Goal: Check status: Check status

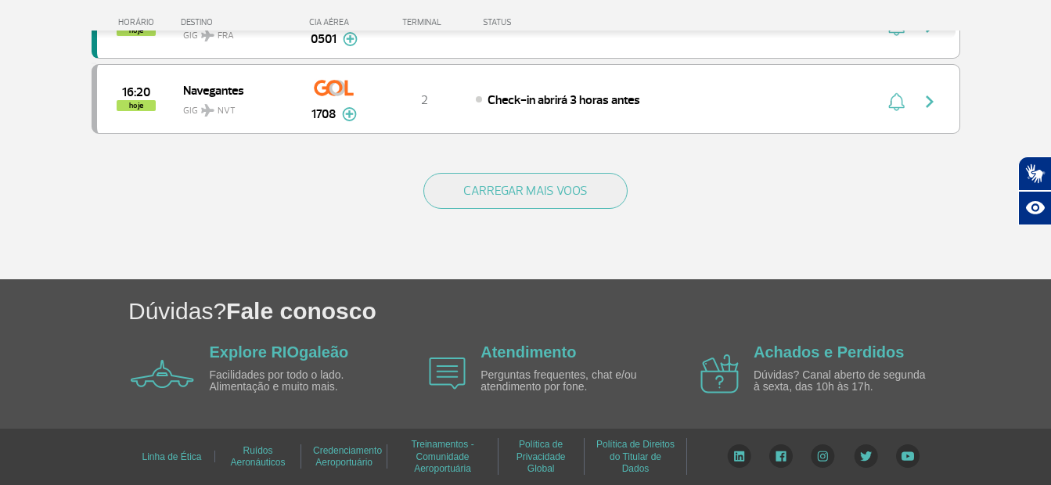
scroll to position [1624, 0]
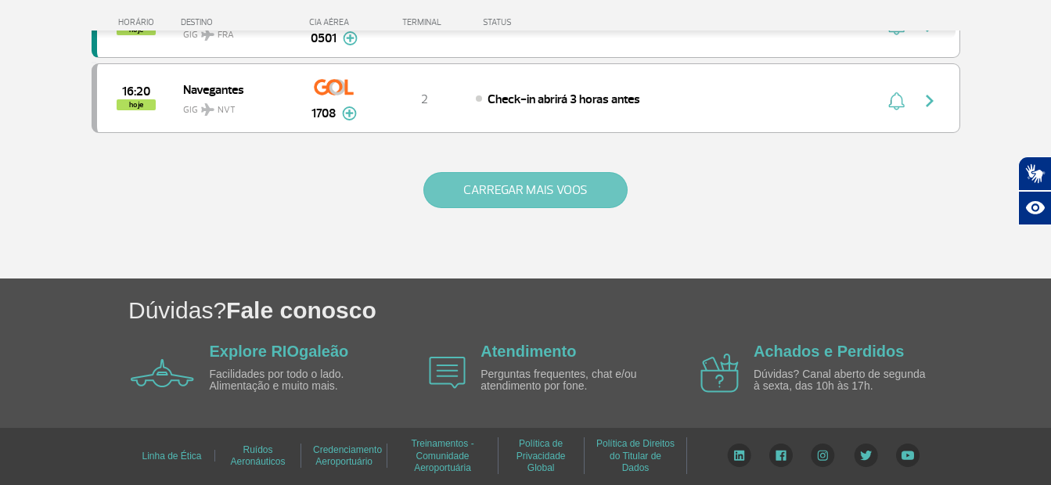
click at [532, 192] on button "CARREGAR MAIS VOOS" at bounding box center [525, 190] width 204 height 36
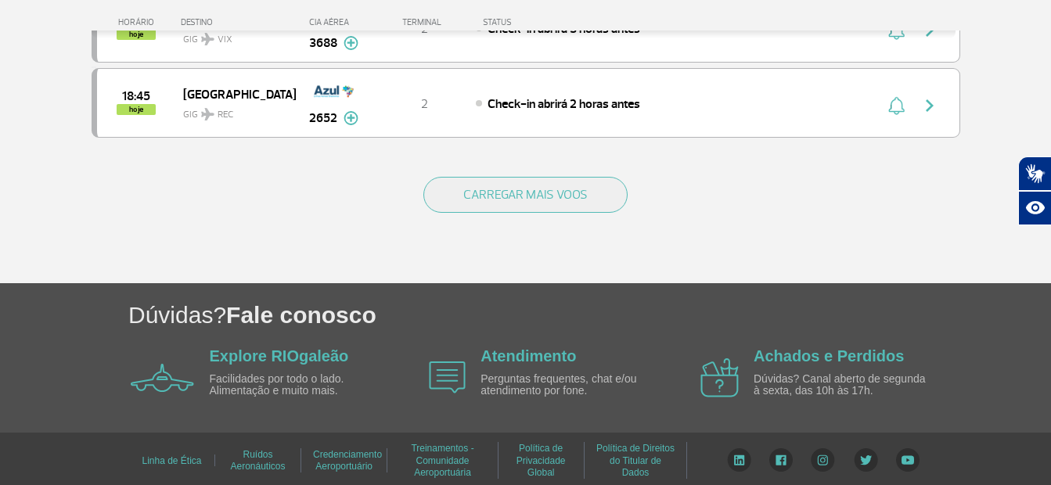
scroll to position [3126, 0]
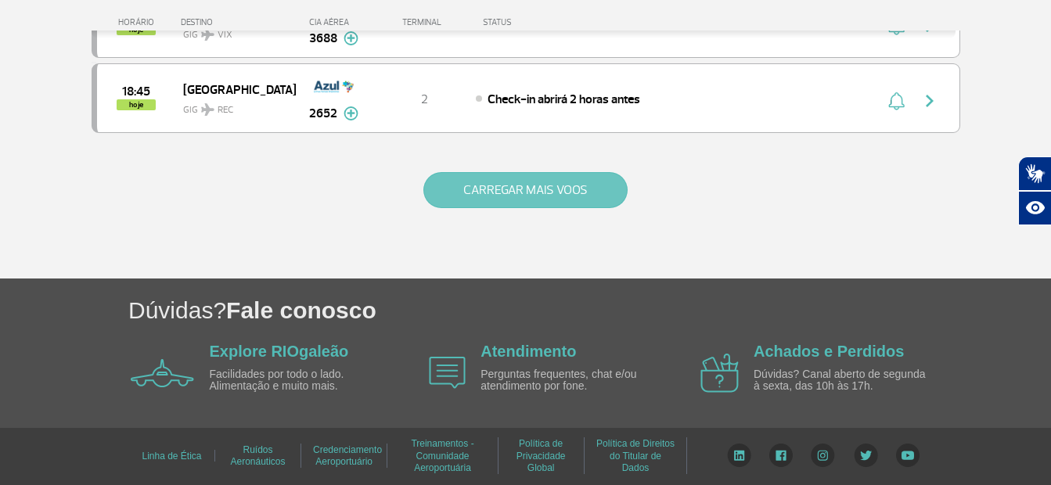
click at [529, 189] on button "CARREGAR MAIS VOOS" at bounding box center [525, 190] width 204 height 36
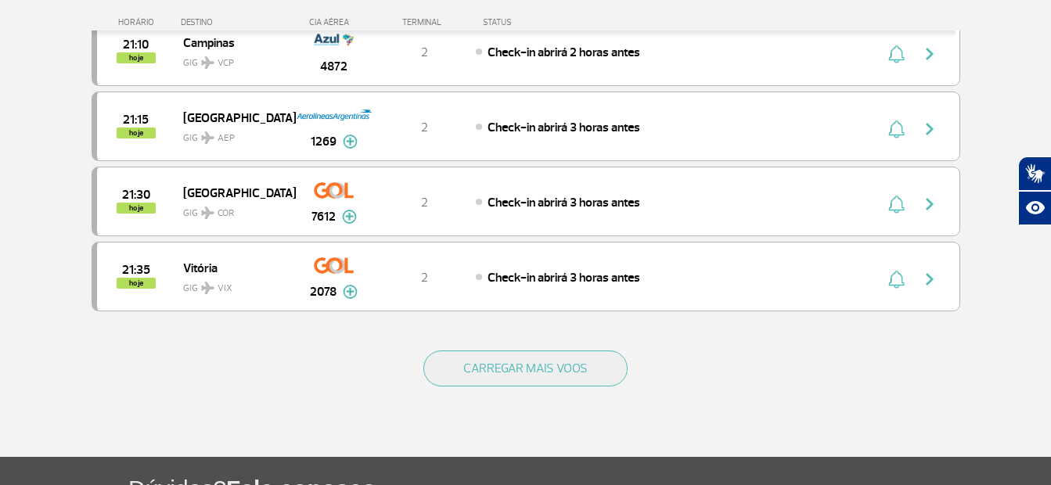
scroll to position [4457, 0]
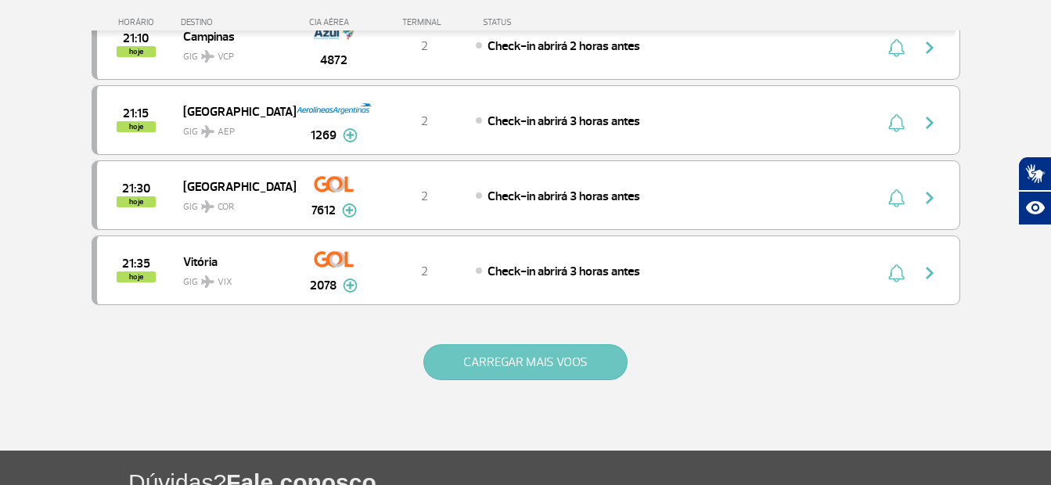
click at [503, 368] on button "CARREGAR MAIS VOOS" at bounding box center [525, 362] width 204 height 36
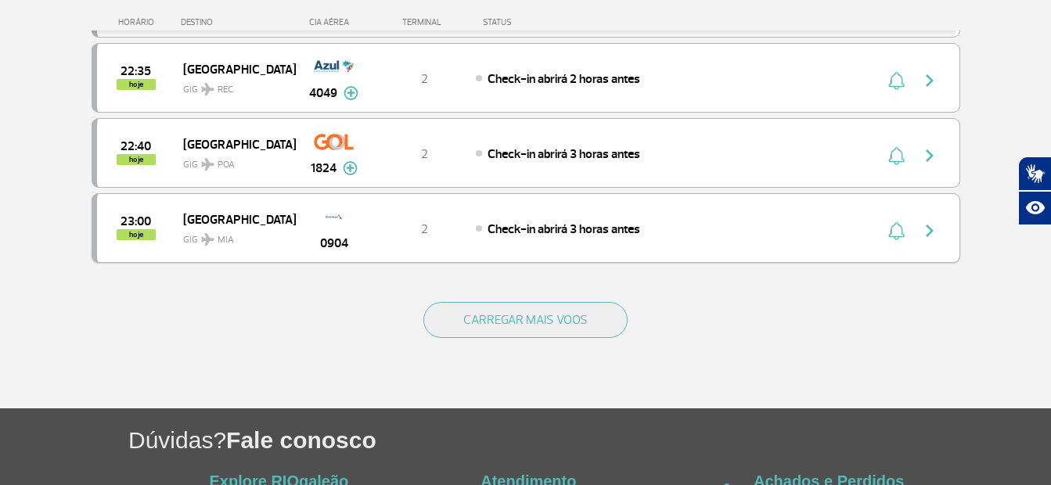
scroll to position [6022, 0]
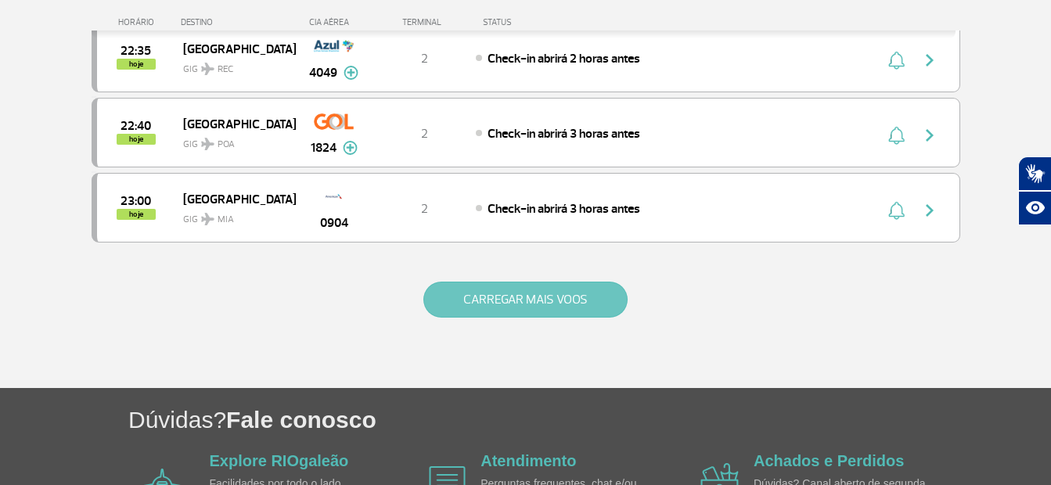
click at [515, 308] on button "CARREGAR MAIS VOOS" at bounding box center [525, 300] width 204 height 36
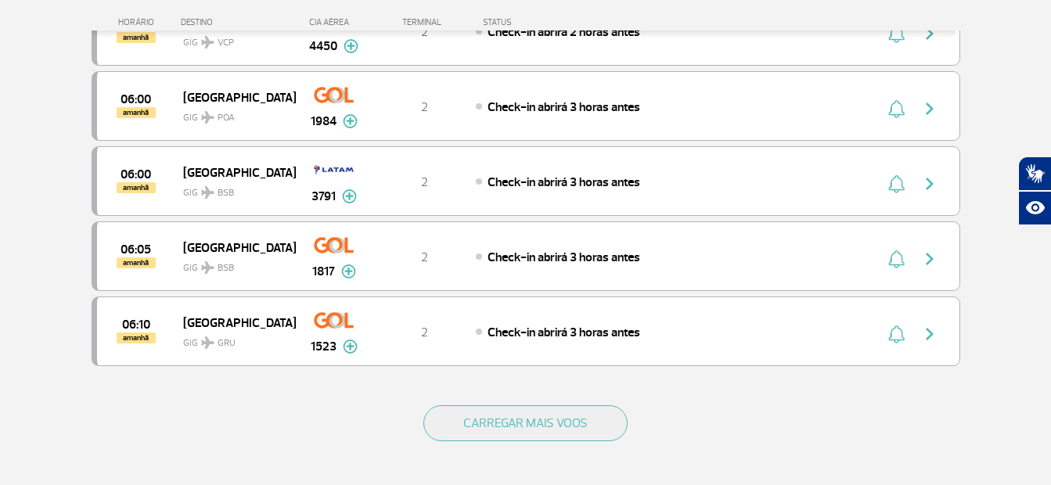
scroll to position [7431, 0]
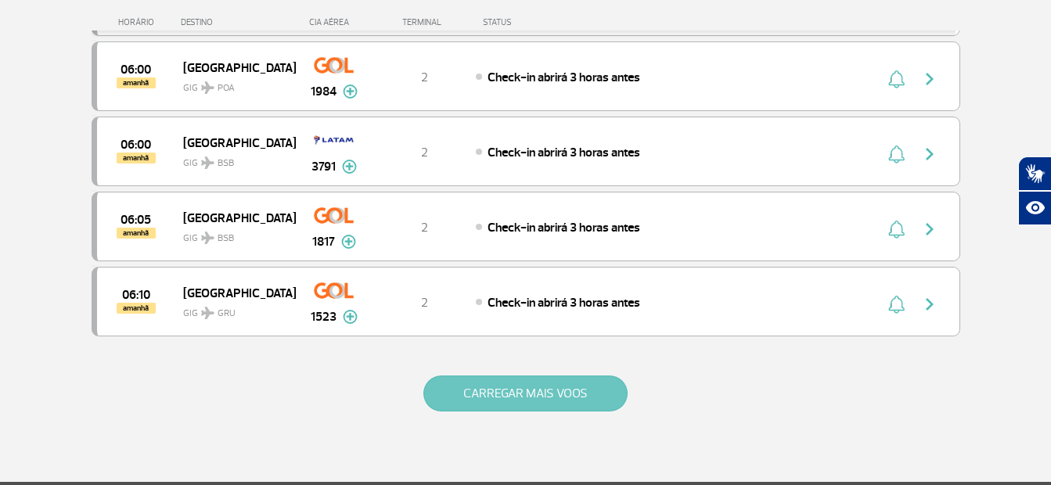
click at [493, 410] on button "CARREGAR MAIS VOOS" at bounding box center [525, 394] width 204 height 36
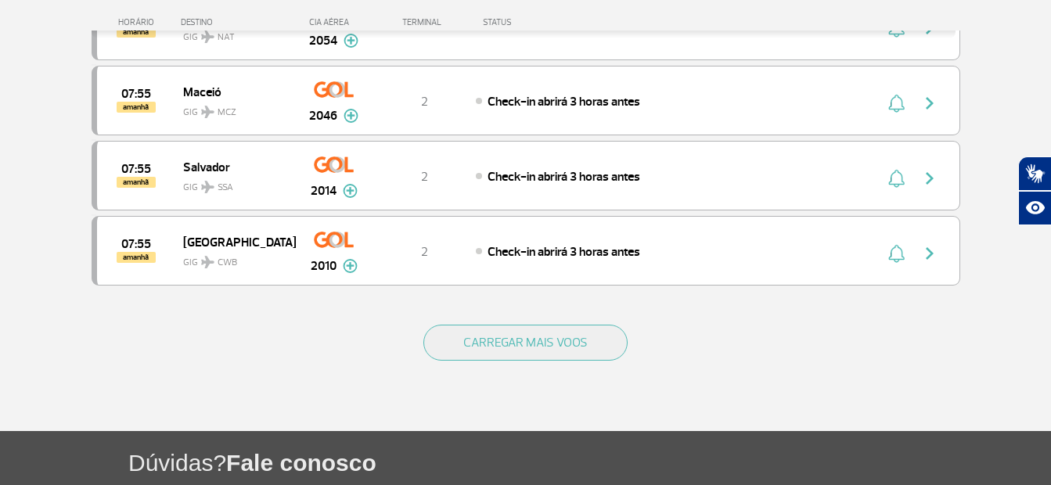
scroll to position [8996, 0]
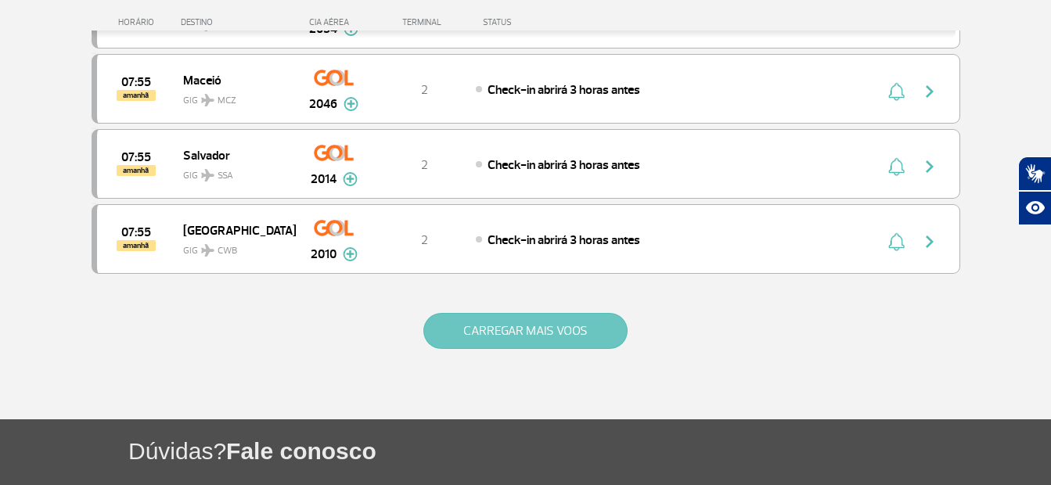
click at [530, 328] on button "CARREGAR MAIS VOOS" at bounding box center [525, 331] width 204 height 36
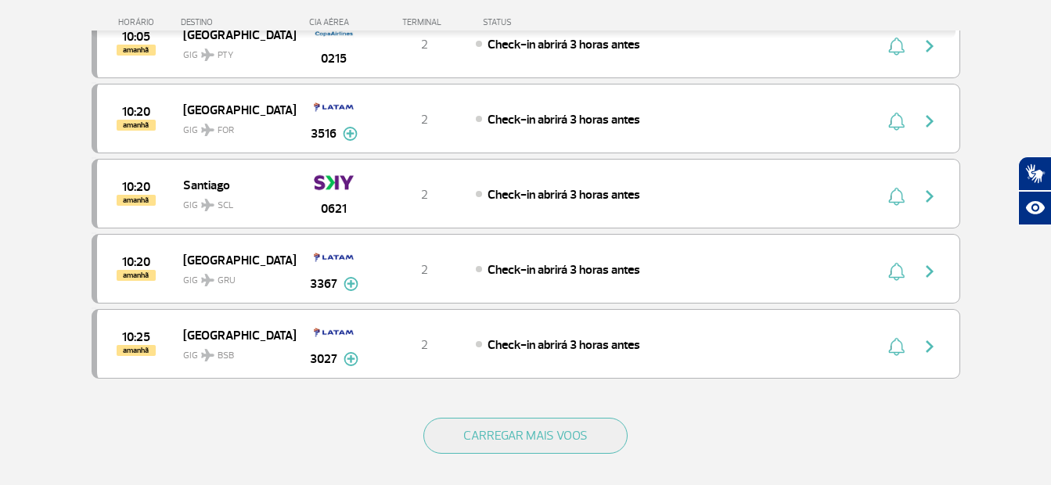
scroll to position [10404, 0]
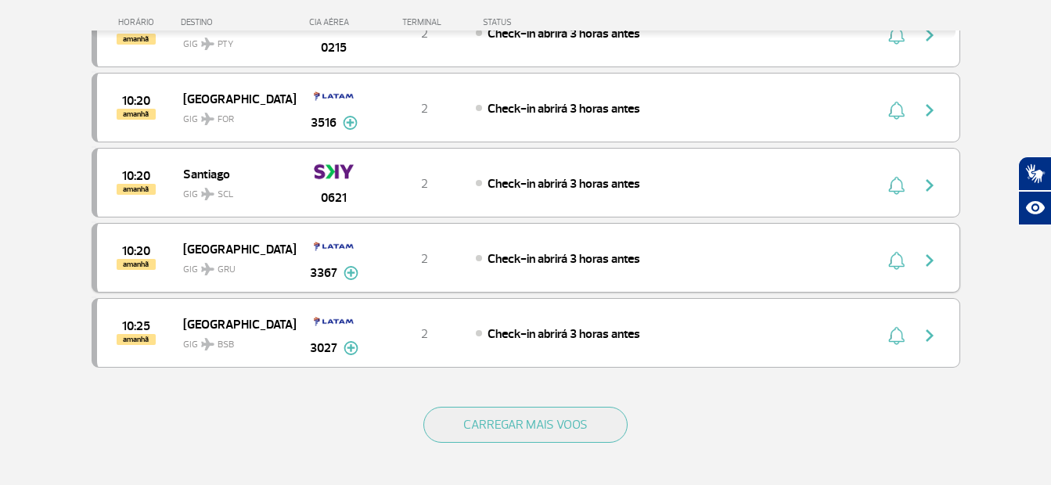
click at [407, 272] on div "10:20 amanhã [GEOGRAPHIC_DATA] GIG GRU 3367 2 Check-in abrirá 3 horas antes Par…" at bounding box center [526, 258] width 869 height 70
click at [930, 260] on img "button" at bounding box center [929, 260] width 19 height 19
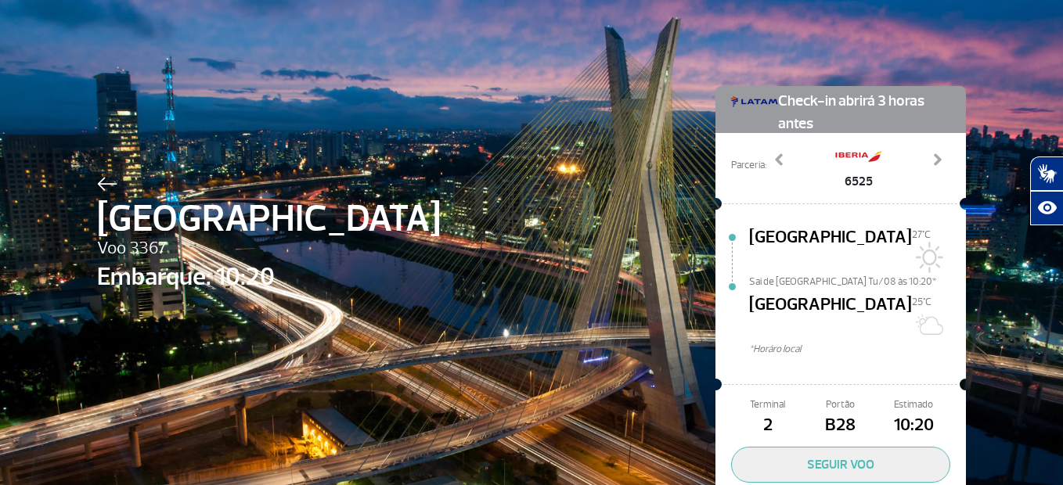
scroll to position [62, 0]
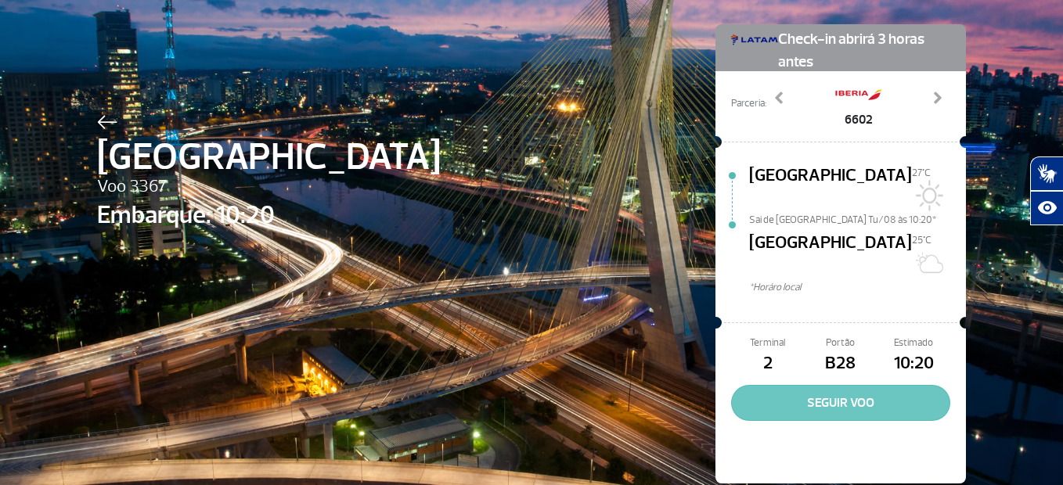
click at [760, 385] on button "SEGUIR VOO" at bounding box center [840, 403] width 219 height 36
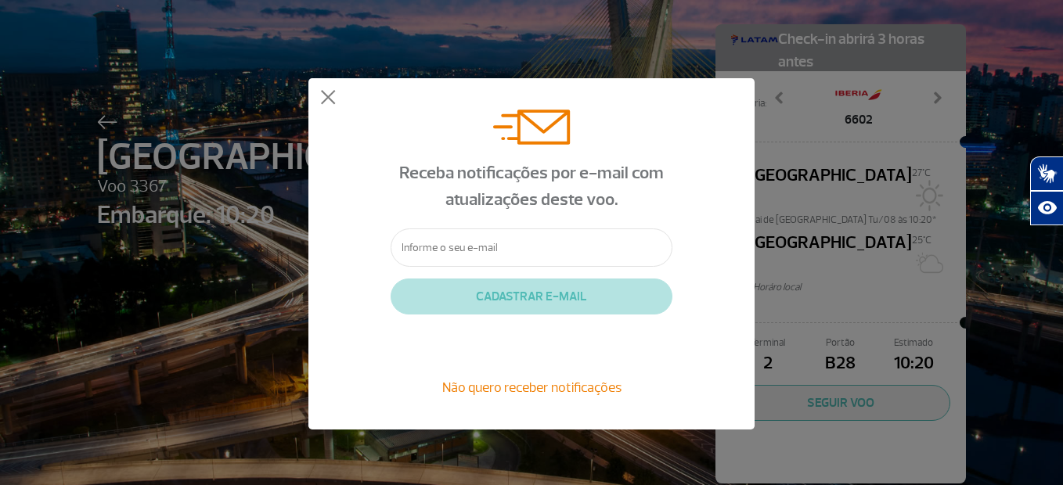
click at [514, 248] on input "text" at bounding box center [532, 248] width 282 height 38
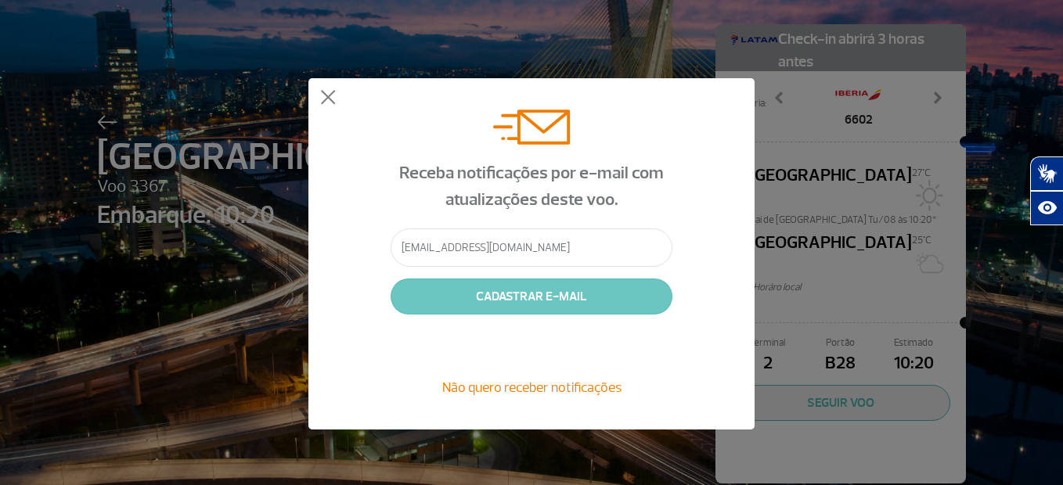
type input "[EMAIL_ADDRESS][DOMAIN_NAME]"
click at [520, 293] on button "CADASTRAR E-MAIL" at bounding box center [532, 297] width 282 height 36
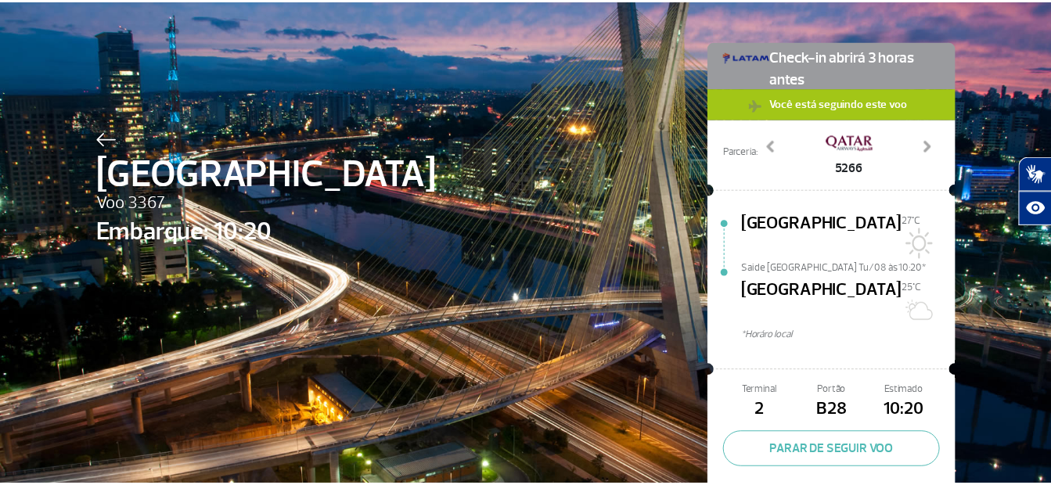
scroll to position [0, 0]
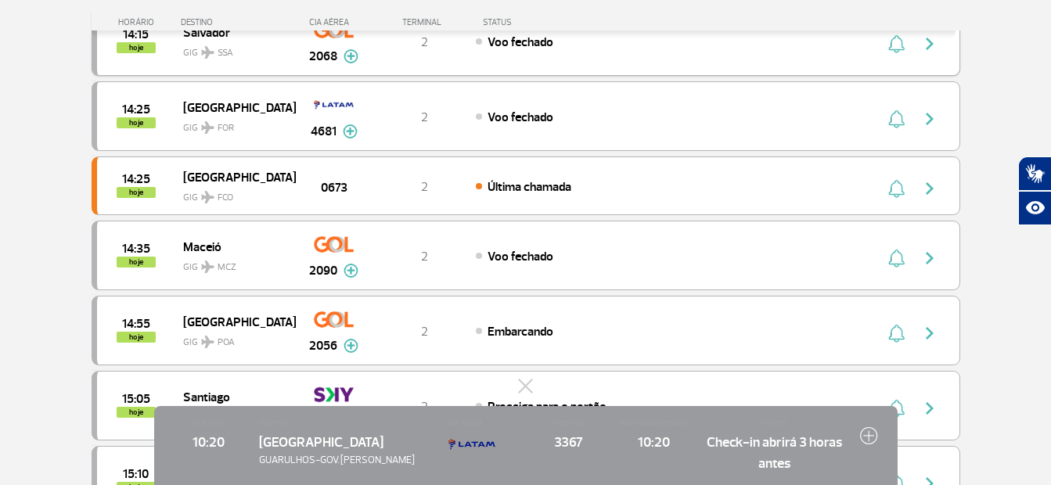
scroll to position [313, 0]
